Goal: Transaction & Acquisition: Obtain resource

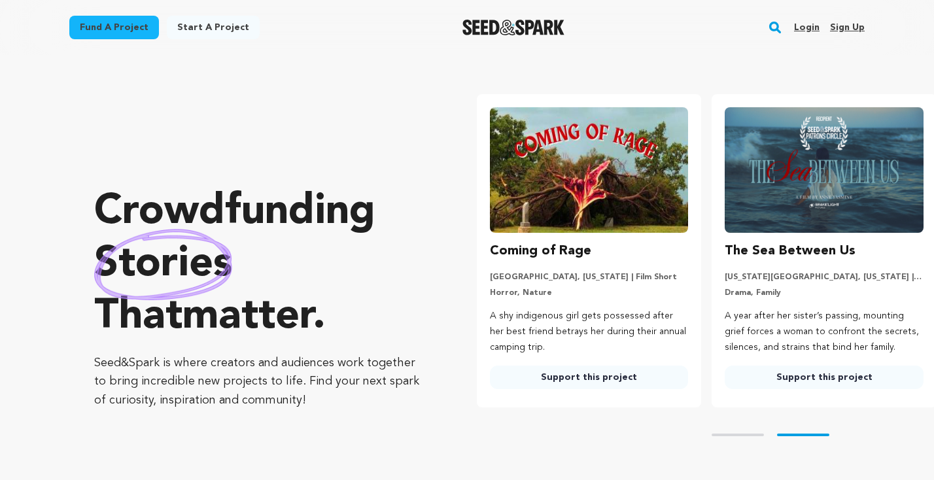
scroll to position [0, 246]
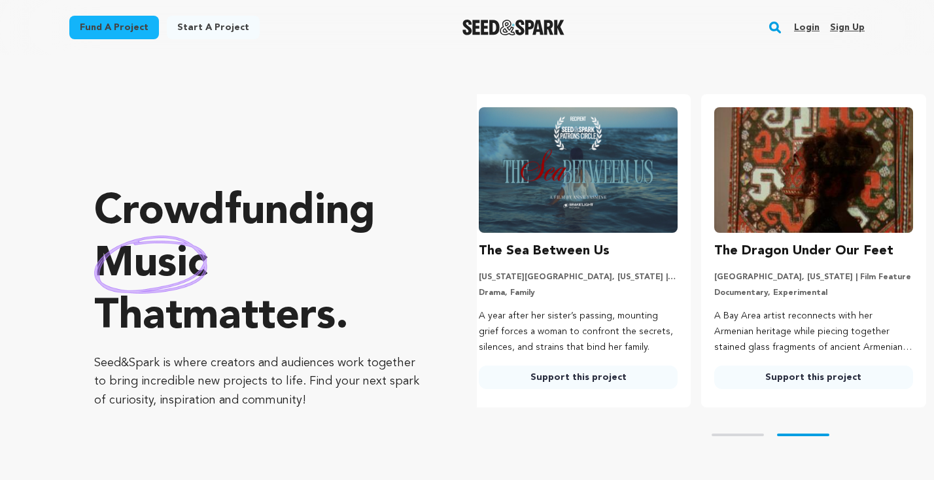
click at [774, 29] on rect "button" at bounding box center [775, 28] width 16 height 16
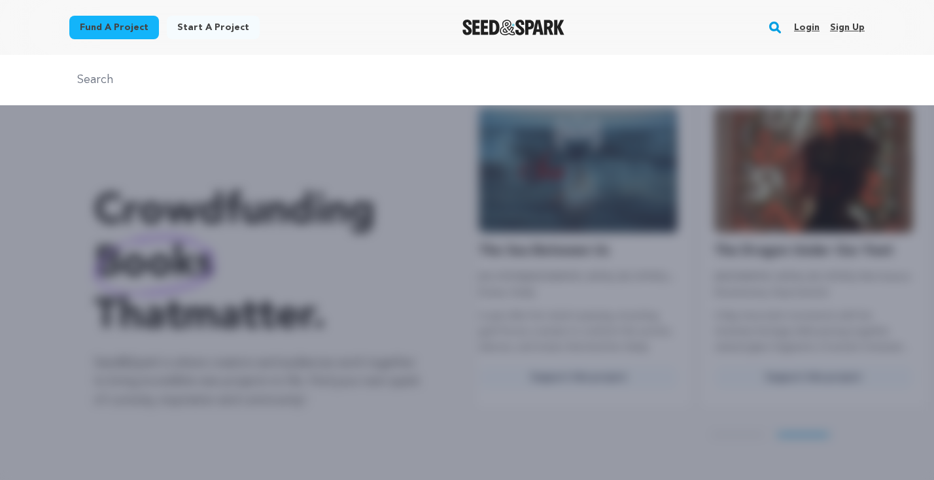
click at [777, 28] on rect "button" at bounding box center [775, 28] width 16 height 16
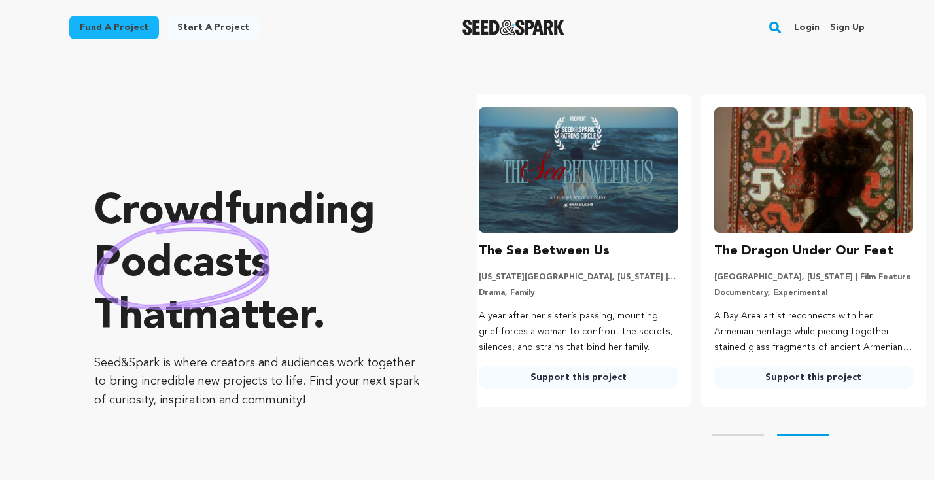
click at [777, 28] on rect "button" at bounding box center [775, 28] width 16 height 16
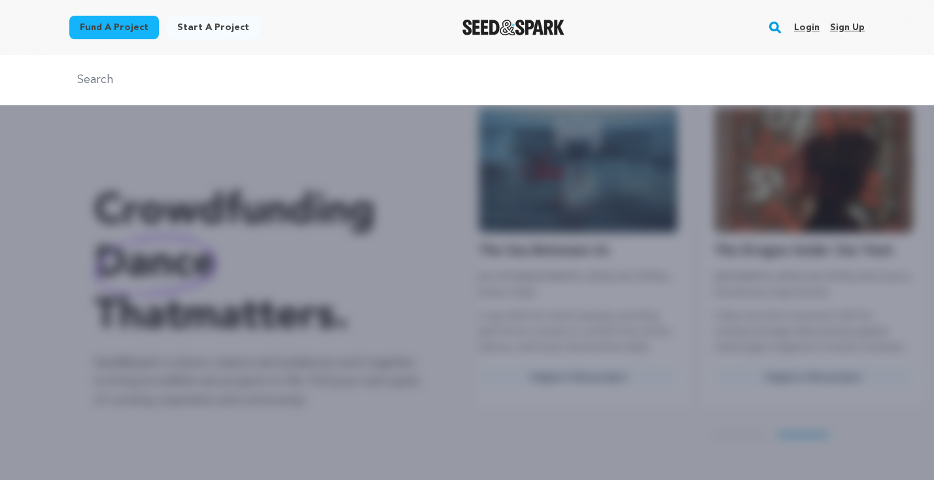
click at [779, 27] on rect "button" at bounding box center [775, 28] width 16 height 16
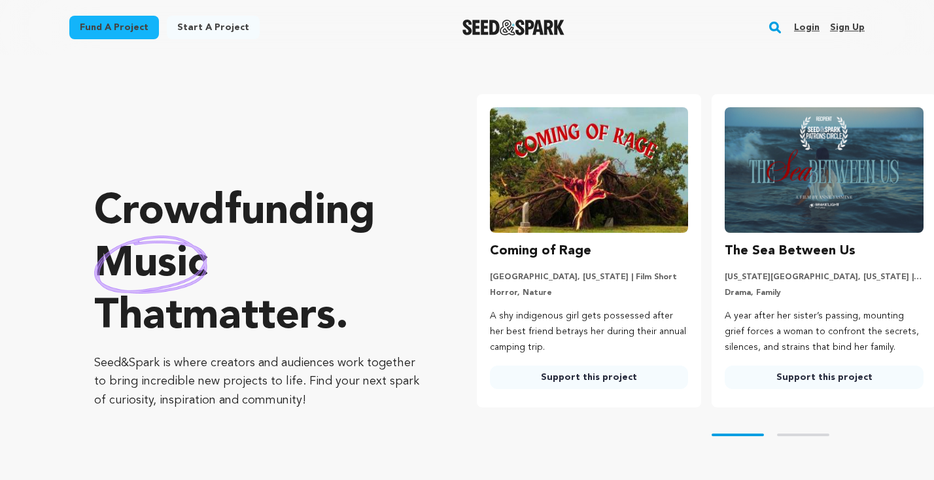
scroll to position [0, 0]
click at [776, 22] on rect "button" at bounding box center [775, 28] width 16 height 16
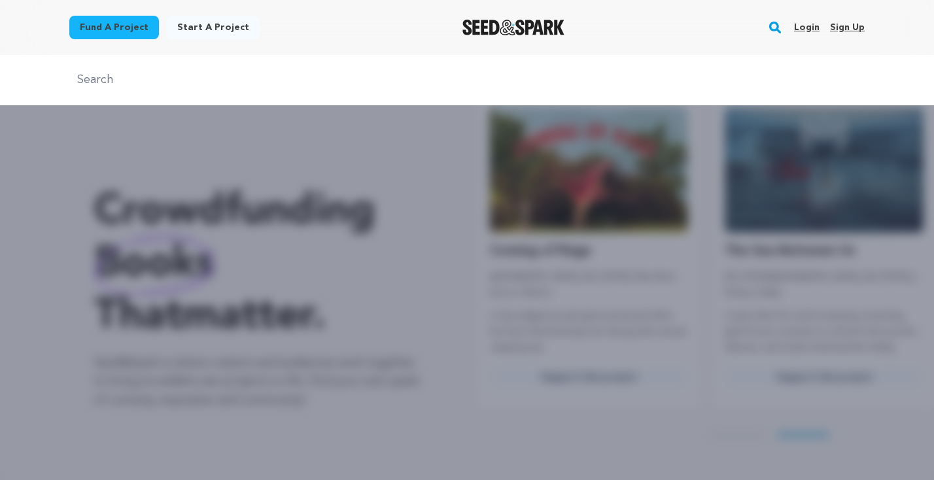
scroll to position [0, 246]
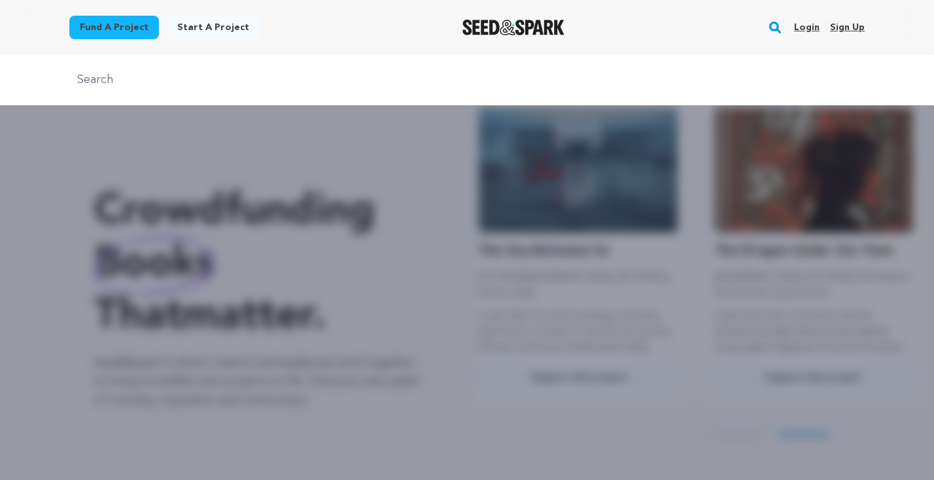
click at [713, 33] on div "Fund a project Start a project Search Login Sign up Start a project Fund a proj…" at bounding box center [456, 27] width 817 height 34
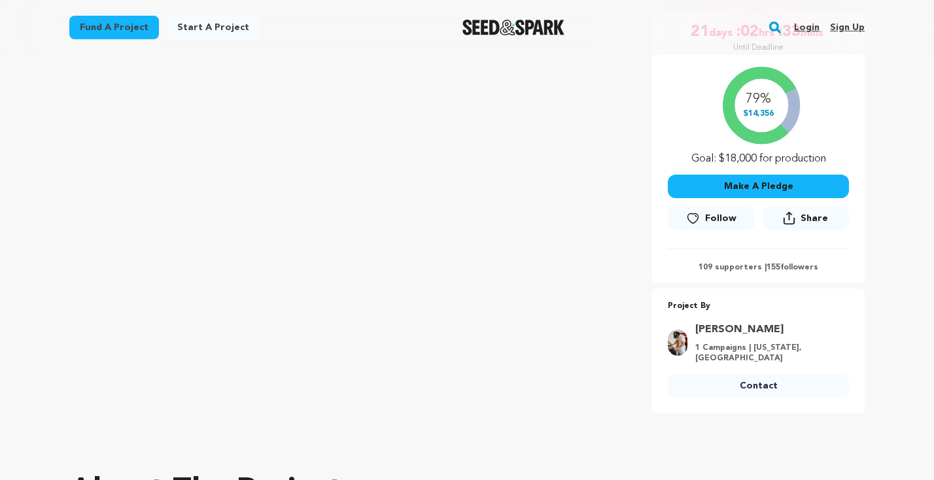
scroll to position [241, 0]
click at [714, 266] on p "109 supporters | 155 followers" at bounding box center [758, 267] width 181 height 10
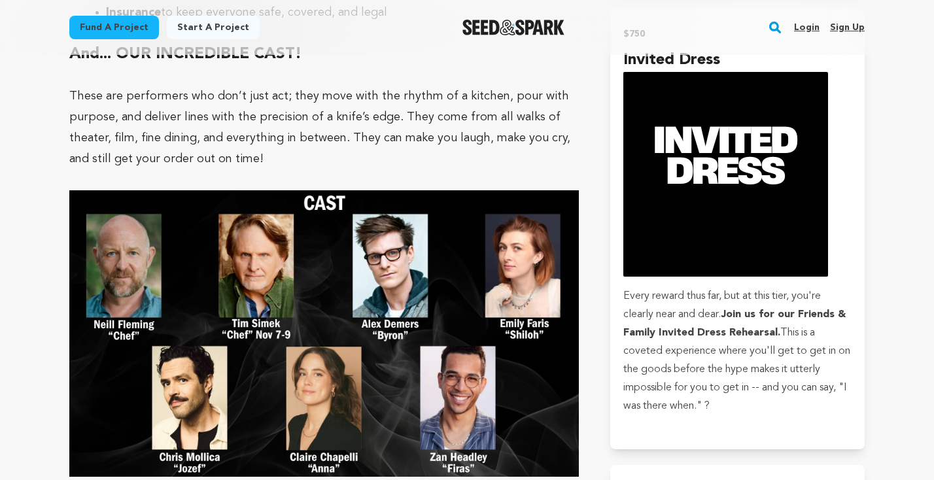
scroll to position [3059, 0]
